Goal: Task Accomplishment & Management: Use online tool/utility

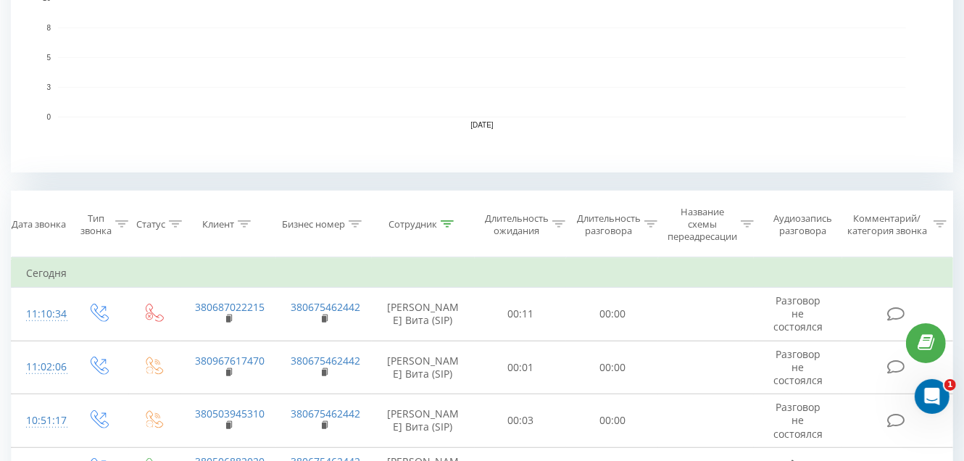
scroll to position [435, 0]
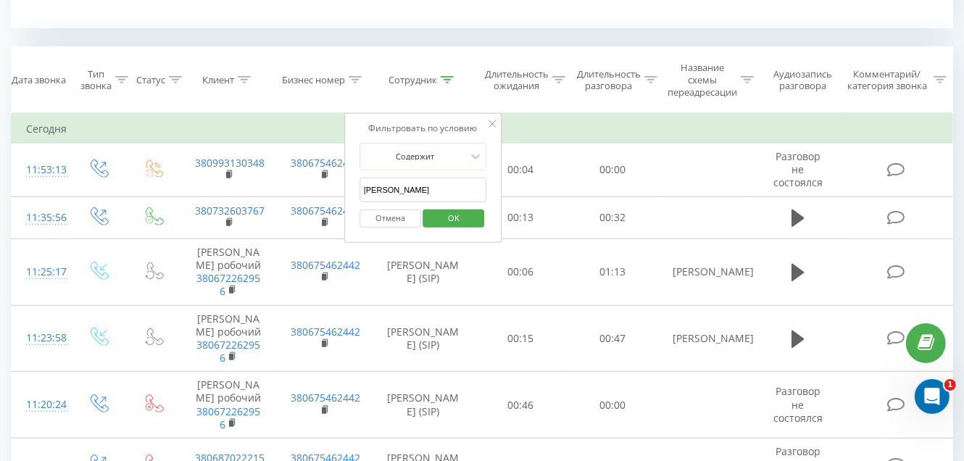
click at [441, 183] on input "[PERSON_NAME] Вита" at bounding box center [423, 190] width 128 height 25
type input "Г"
click at [423, 185] on input "text" at bounding box center [423, 190] width 128 height 25
click at [377, 187] on input "text" at bounding box center [423, 190] width 128 height 25
type input "[PERSON_NAME] [PERSON_NAME]"
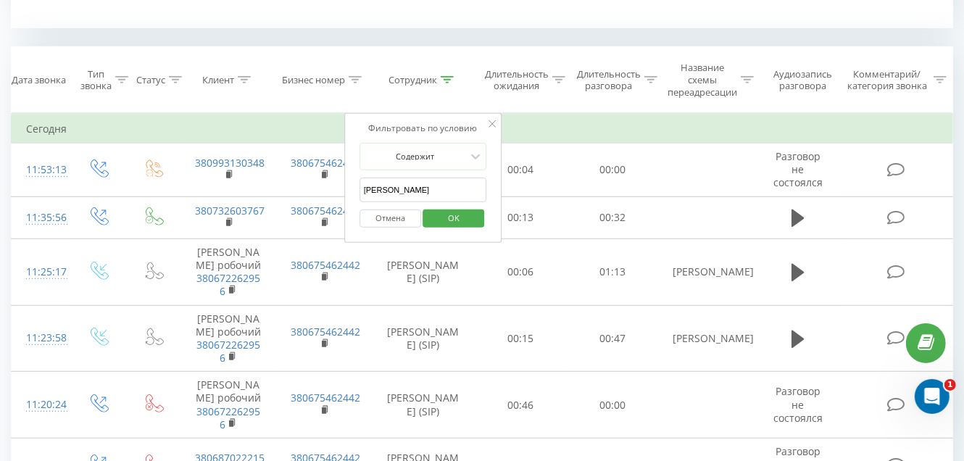
click at [457, 222] on span "OK" at bounding box center [453, 218] width 41 height 22
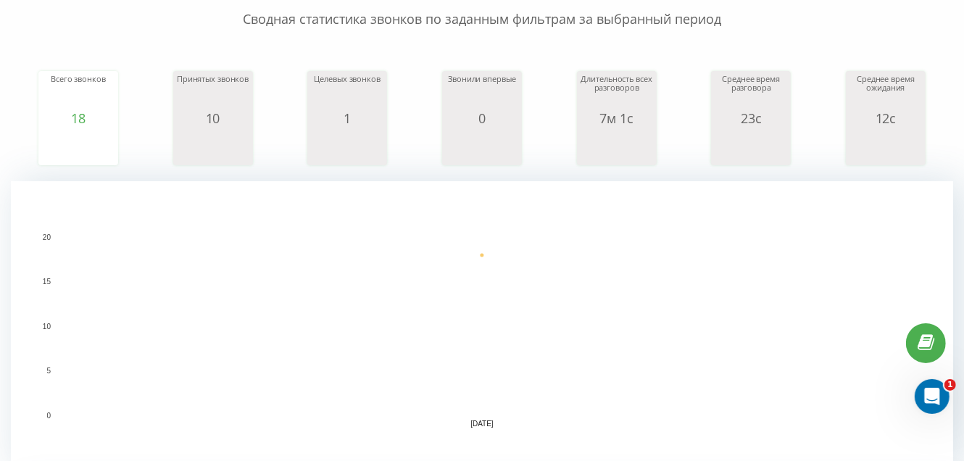
scroll to position [130, 0]
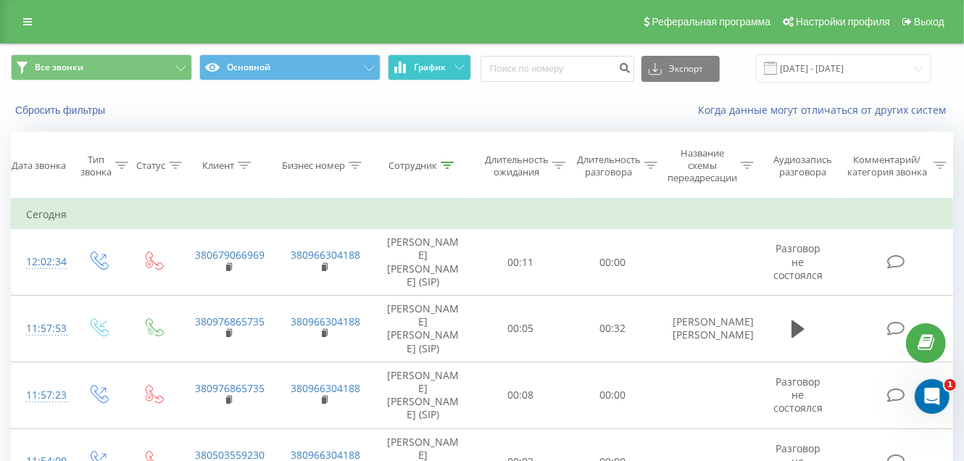
click at [459, 63] on button "График" at bounding box center [429, 67] width 83 height 26
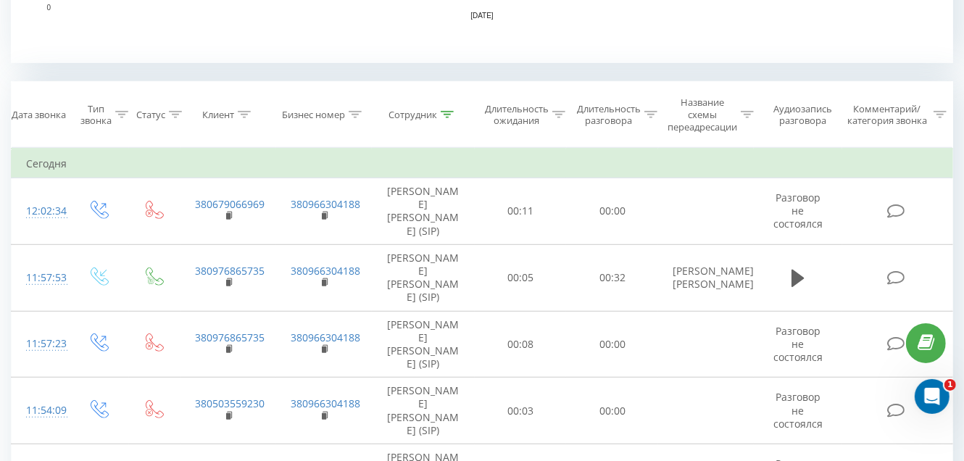
scroll to position [579, 0]
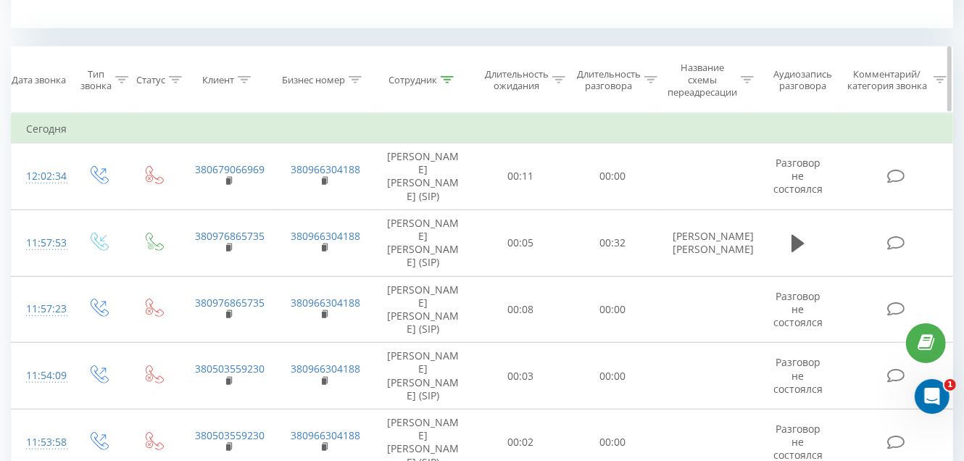
click at [449, 78] on icon at bounding box center [447, 79] width 13 height 7
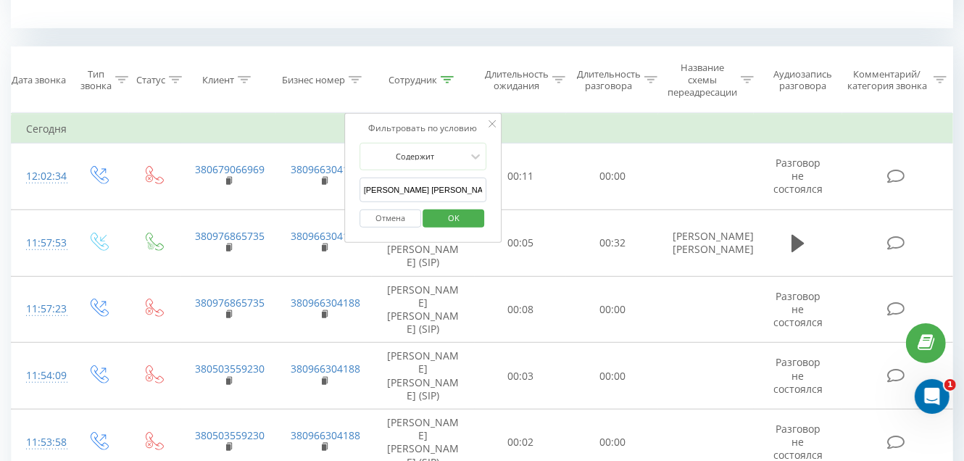
click at [441, 186] on input "Оверченко Тетяна" at bounding box center [423, 190] width 128 height 25
type input "О"
click at [441, 186] on input "text" at bounding box center [423, 190] width 128 height 25
type input "[PERSON_NAME]"
click at [441, 212] on span "OK" at bounding box center [453, 218] width 41 height 22
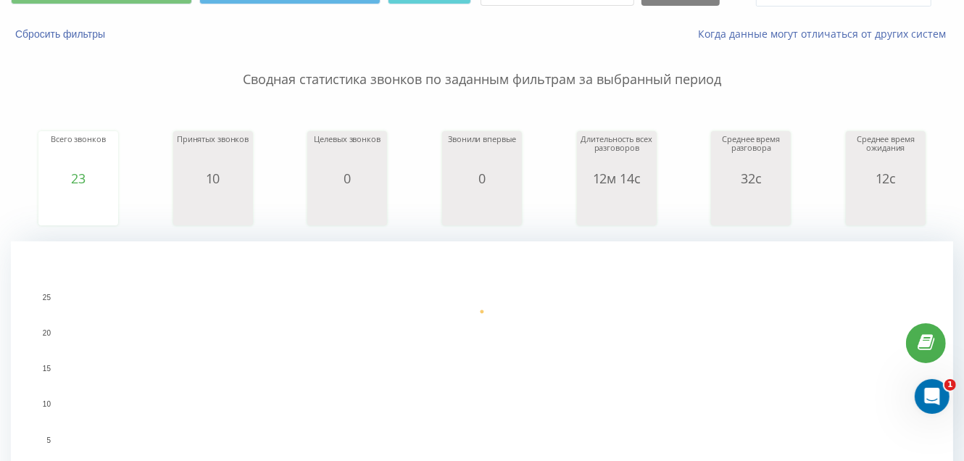
scroll to position [58, 0]
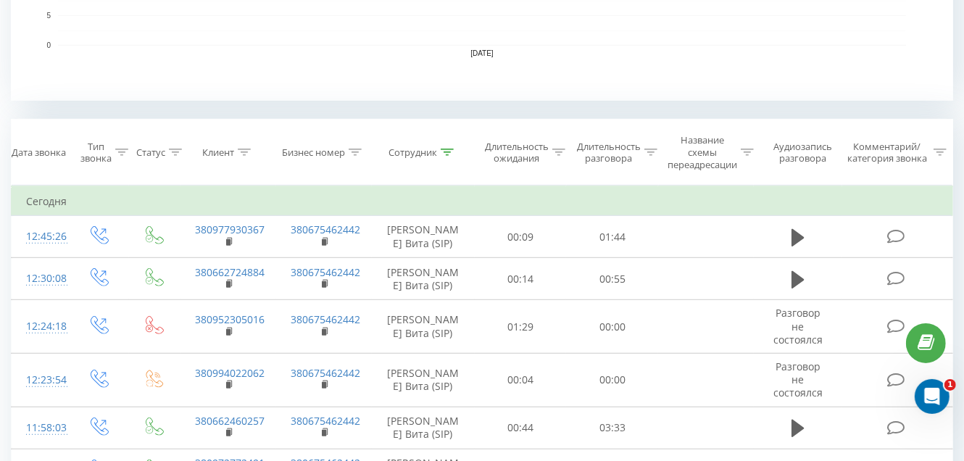
scroll to position [507, 0]
click at [446, 149] on icon at bounding box center [447, 152] width 13 height 7
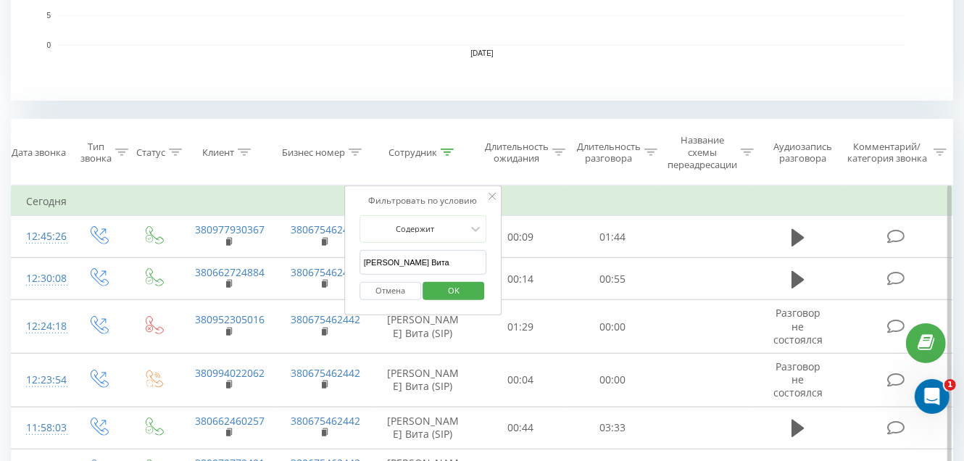
click at [442, 261] on input "[PERSON_NAME] Вита" at bounding box center [423, 262] width 128 height 25
type input "Г"
click at [442, 261] on input "text" at bounding box center [423, 262] width 128 height 25
type input "[PERSON_NAME] [PERSON_NAME]"
click at [447, 287] on span "OK" at bounding box center [453, 290] width 41 height 22
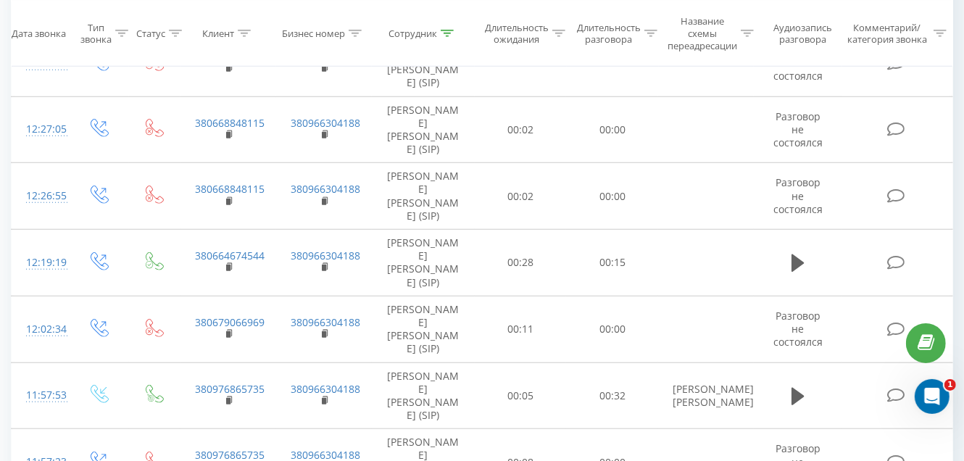
scroll to position [783, 0]
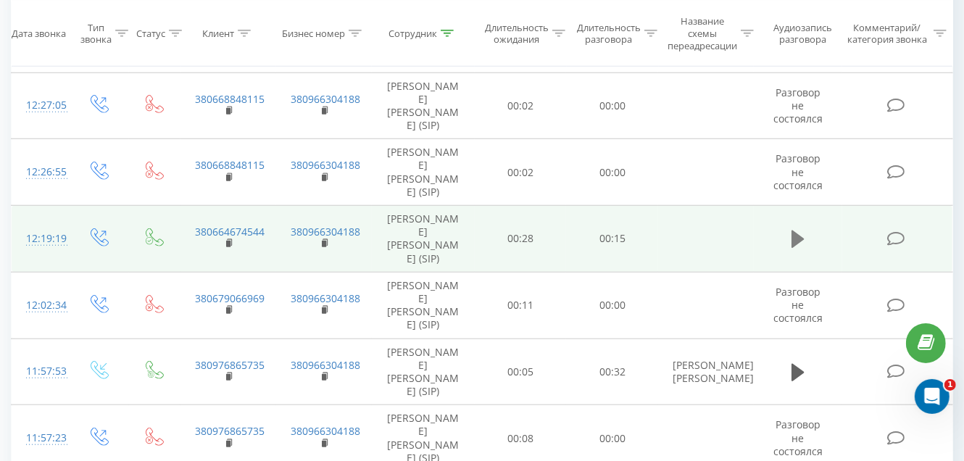
click at [792, 230] on icon at bounding box center [797, 238] width 13 height 17
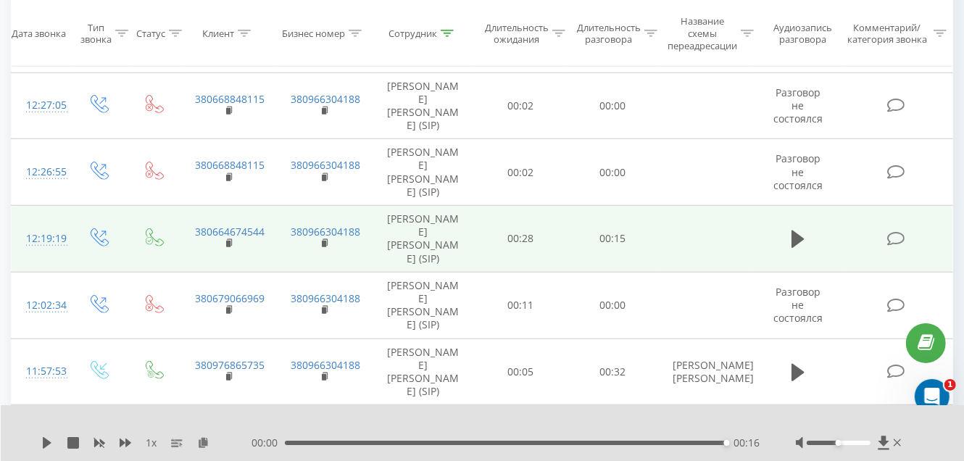
click at [798, 230] on icon at bounding box center [797, 238] width 13 height 17
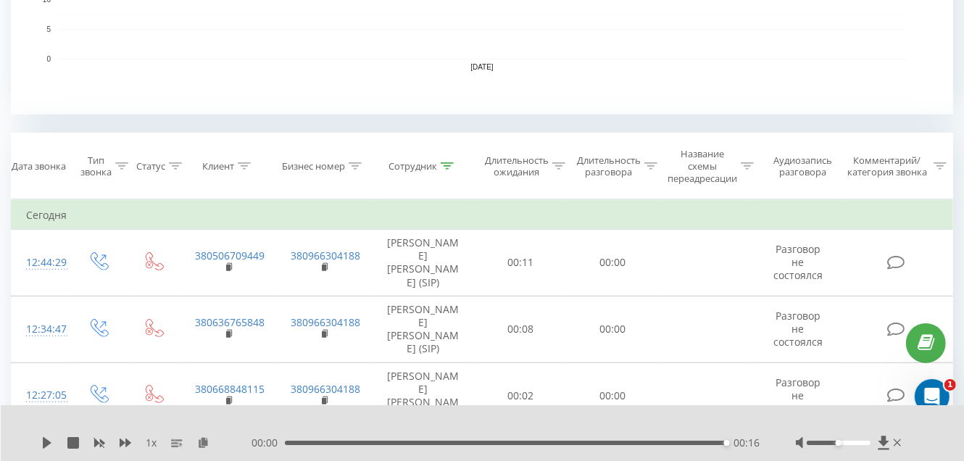
scroll to position [236, 0]
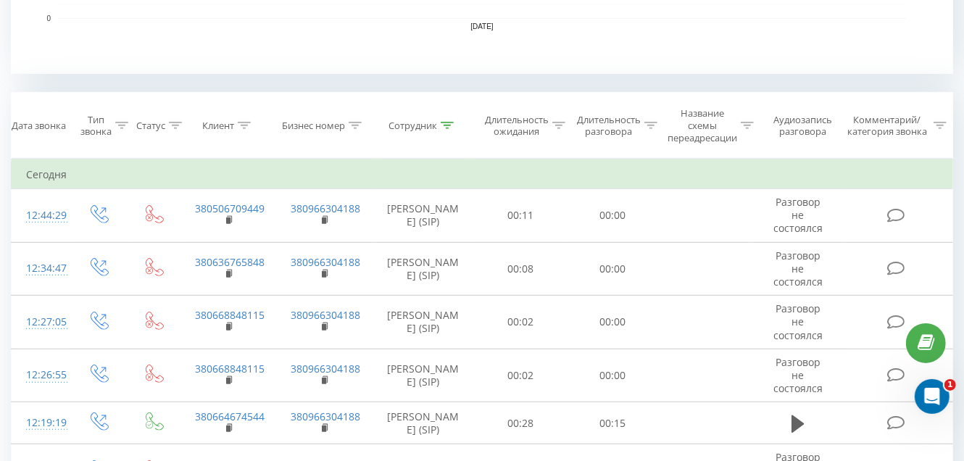
scroll to position [579, 0]
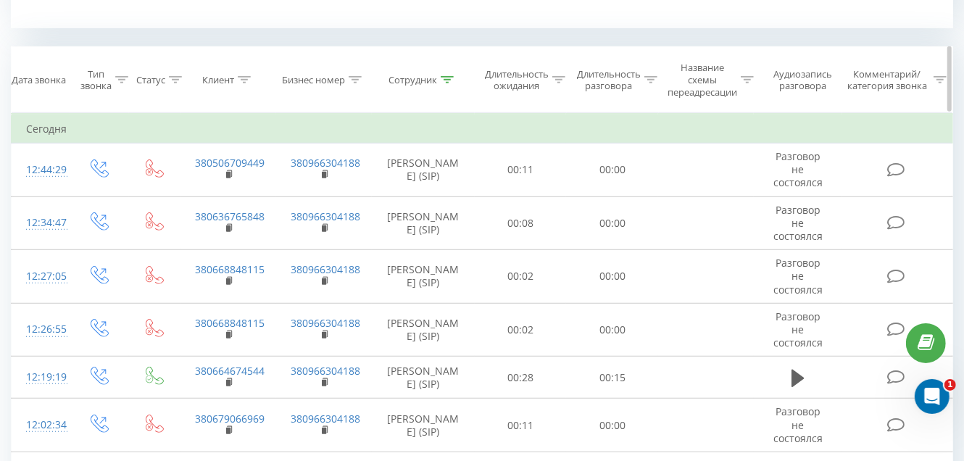
click at [444, 78] on icon at bounding box center [447, 79] width 13 height 7
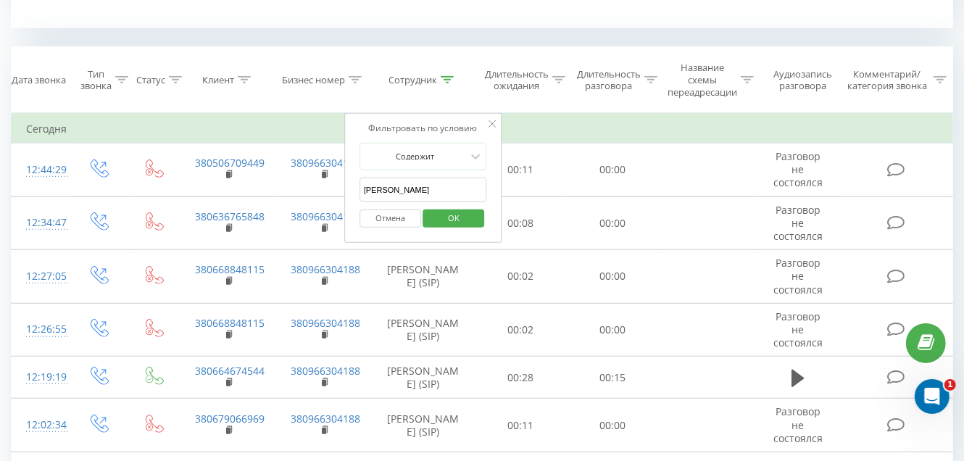
click at [441, 192] on input "[PERSON_NAME] [PERSON_NAME]" at bounding box center [423, 190] width 128 height 25
type input "О"
click at [442, 193] on input "text" at bounding box center [423, 190] width 128 height 25
type input "[PERSON_NAME] Вита"
click at [444, 219] on span "OK" at bounding box center [453, 218] width 41 height 22
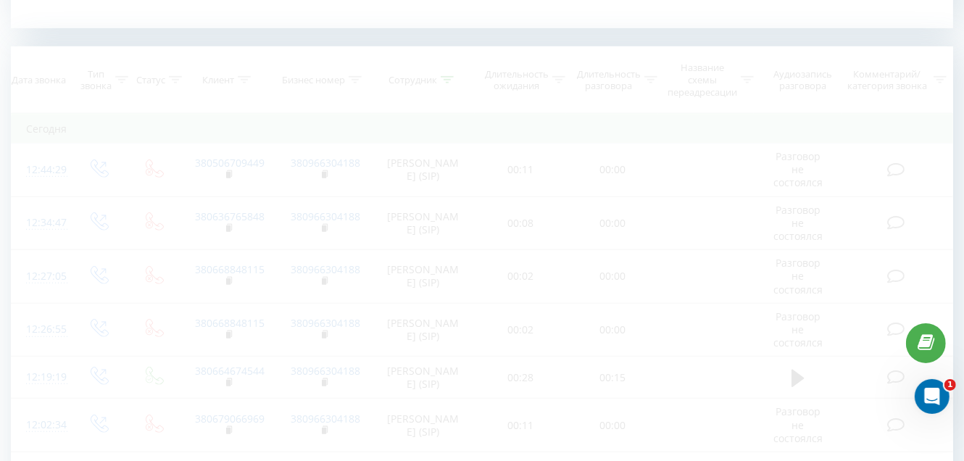
scroll to position [783, 0]
